Goal: Check status: Check status

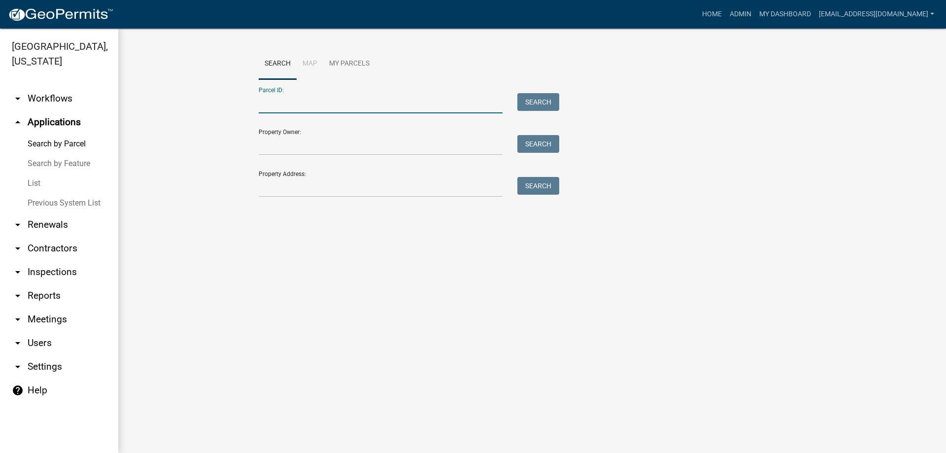
click at [306, 103] on input "Parcel ID:" at bounding box center [381, 103] width 244 height 20
click at [537, 102] on button "Search" at bounding box center [538, 102] width 42 height 18
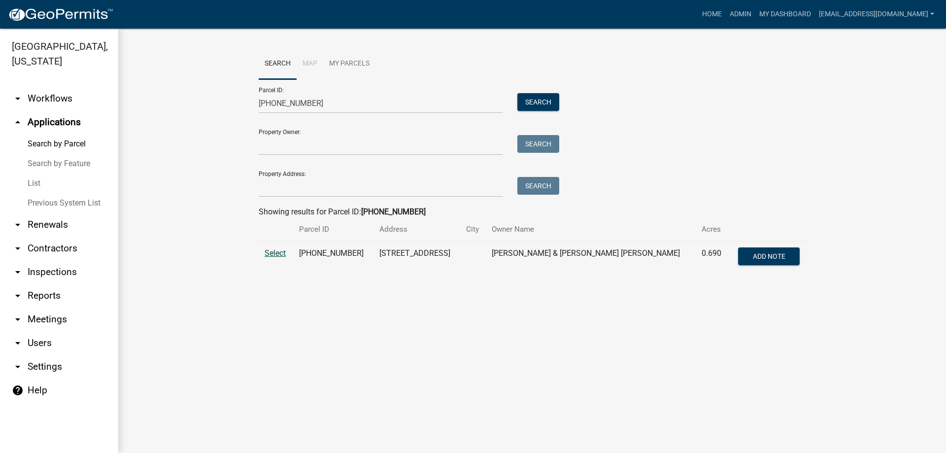
click at [273, 254] on span "Select" at bounding box center [275, 252] width 21 height 9
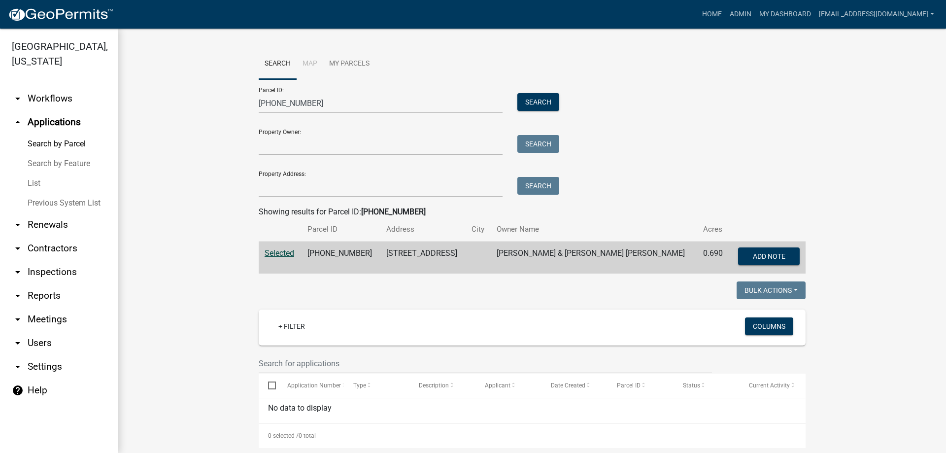
click at [272, 253] on span "Selected" at bounding box center [280, 252] width 30 height 9
click at [315, 102] on input "[PHONE_NUMBER]" at bounding box center [381, 103] width 244 height 20
type input "[PHONE_NUMBER]"
click at [532, 101] on button "Search" at bounding box center [538, 102] width 42 height 18
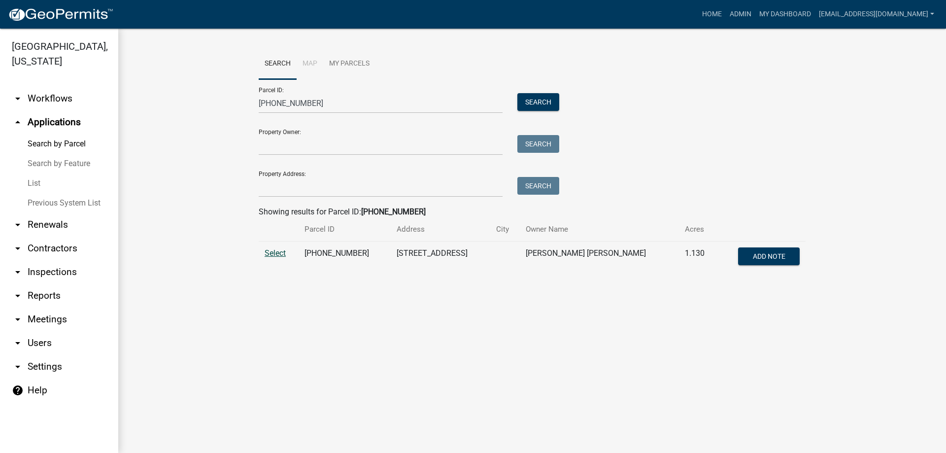
click at [273, 252] on span "Select" at bounding box center [275, 252] width 21 height 9
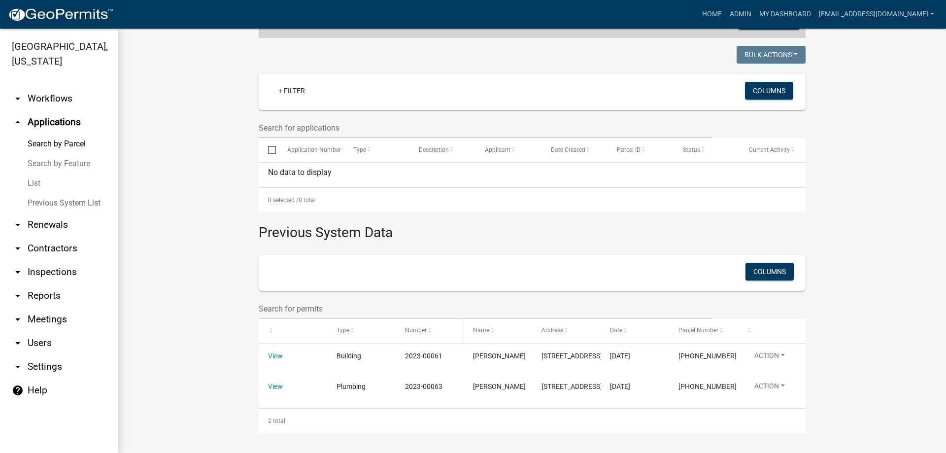
scroll to position [247, 0]
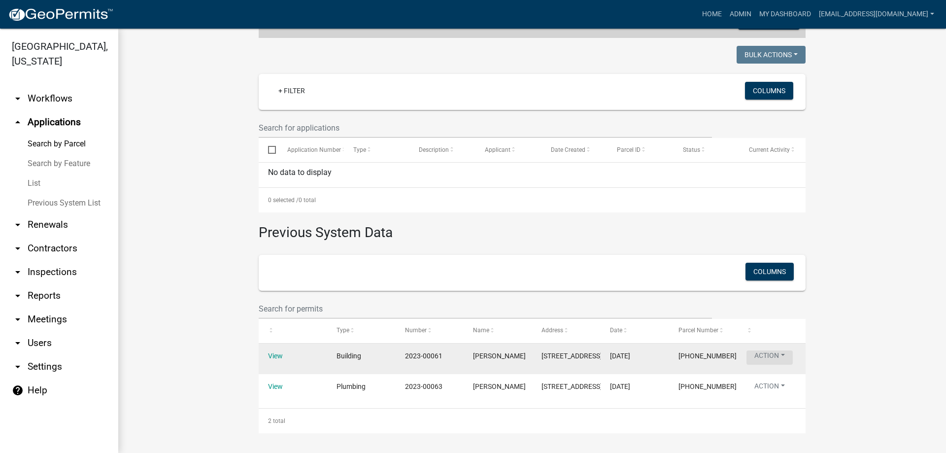
click at [759, 350] on button "Action" at bounding box center [770, 357] width 46 height 14
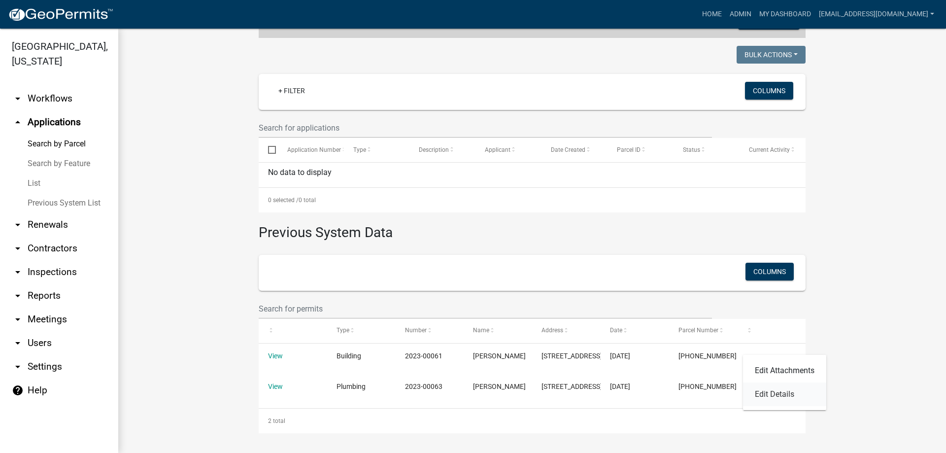
click at [771, 393] on link "Edit Details" at bounding box center [784, 394] width 83 height 24
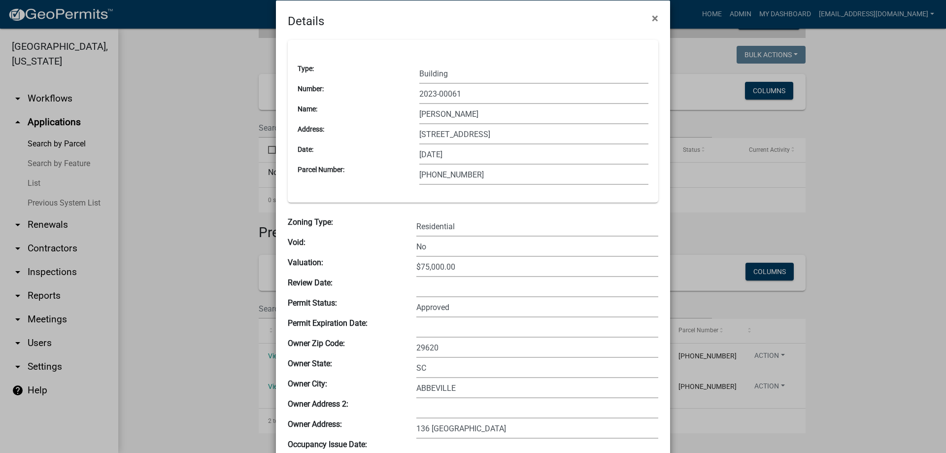
scroll to position [0, 0]
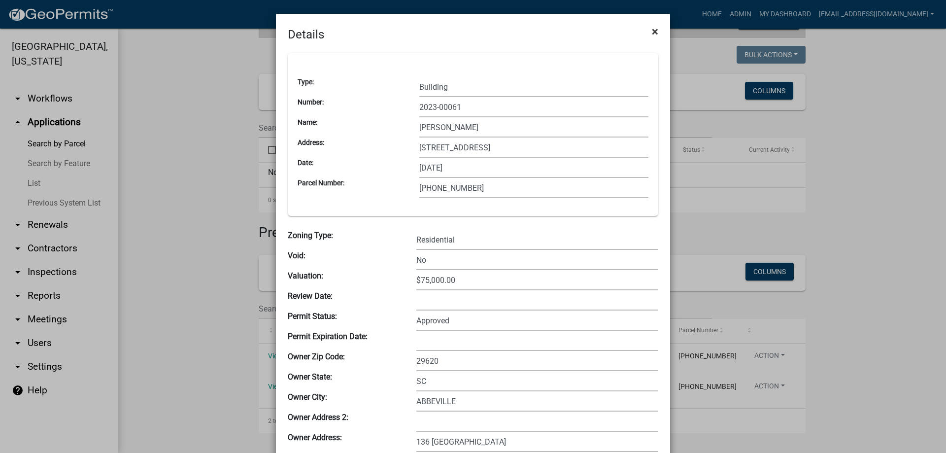
click at [652, 30] on span "×" at bounding box center [655, 32] width 6 height 14
